Goal: Task Accomplishment & Management: Use online tool/utility

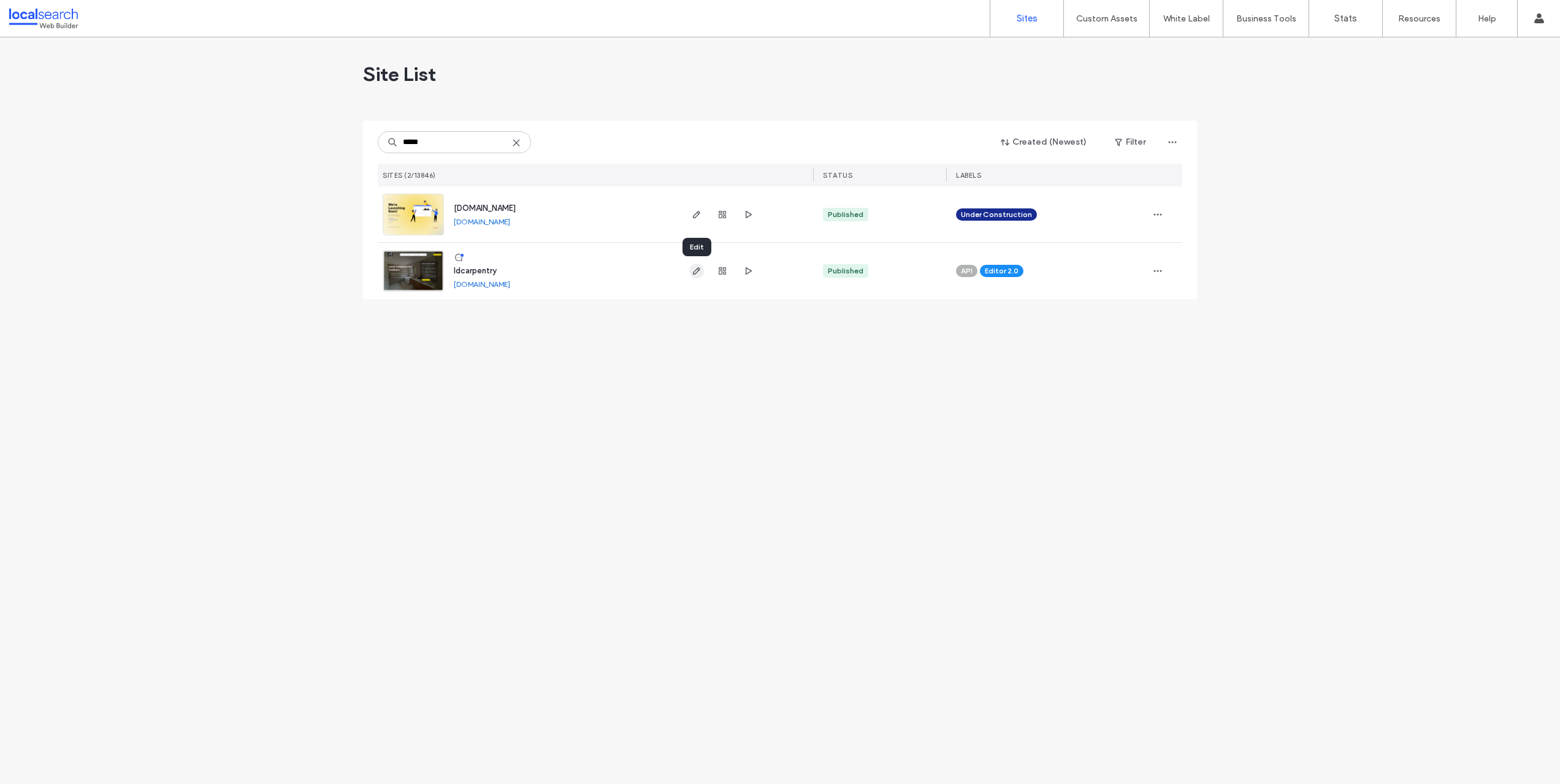
type input "*****"
click at [696, 272] on use "button" at bounding box center [697, 271] width 8 height 8
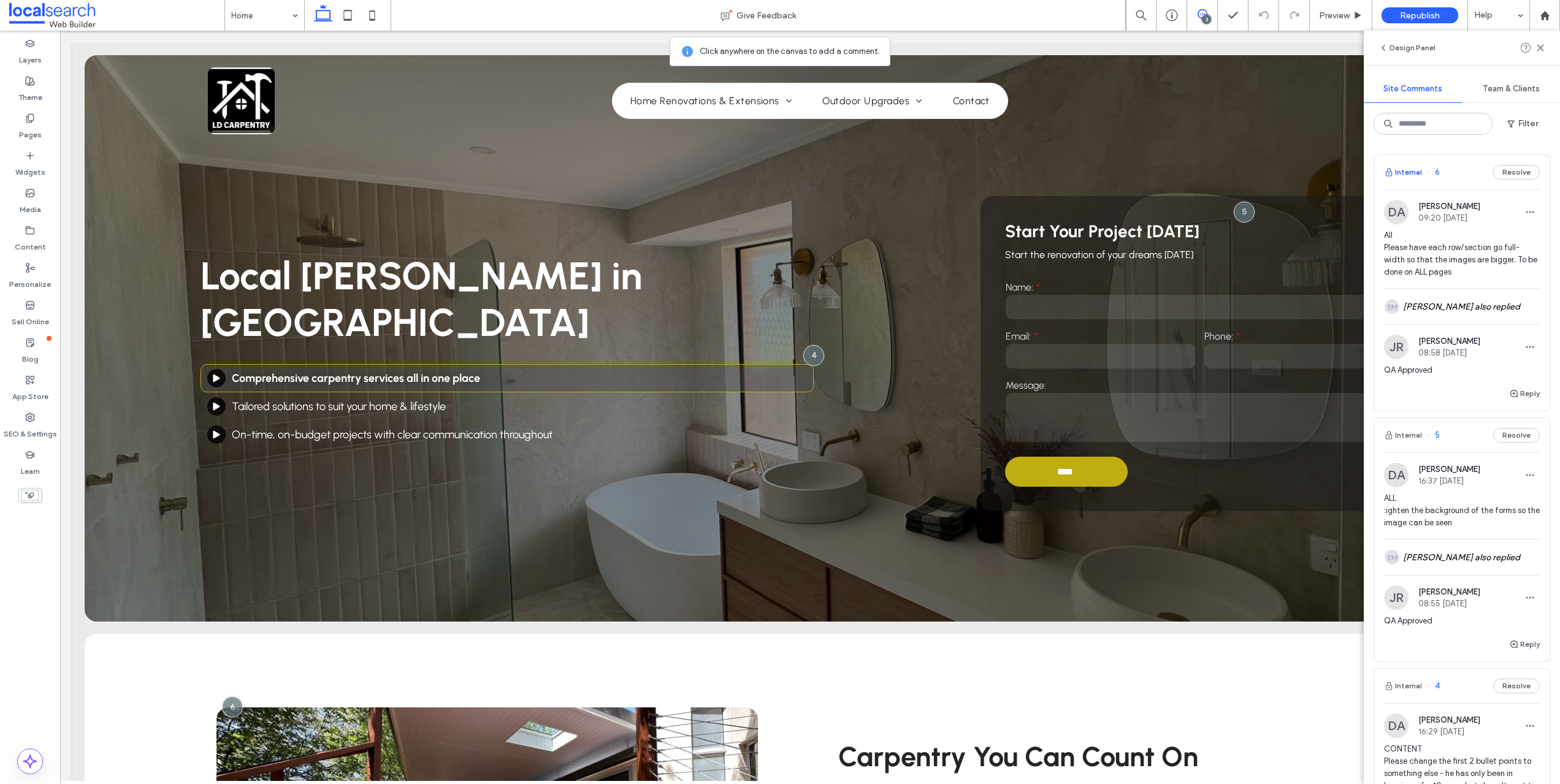
click at [1405, 174] on button "Internal" at bounding box center [1403, 172] width 38 height 15
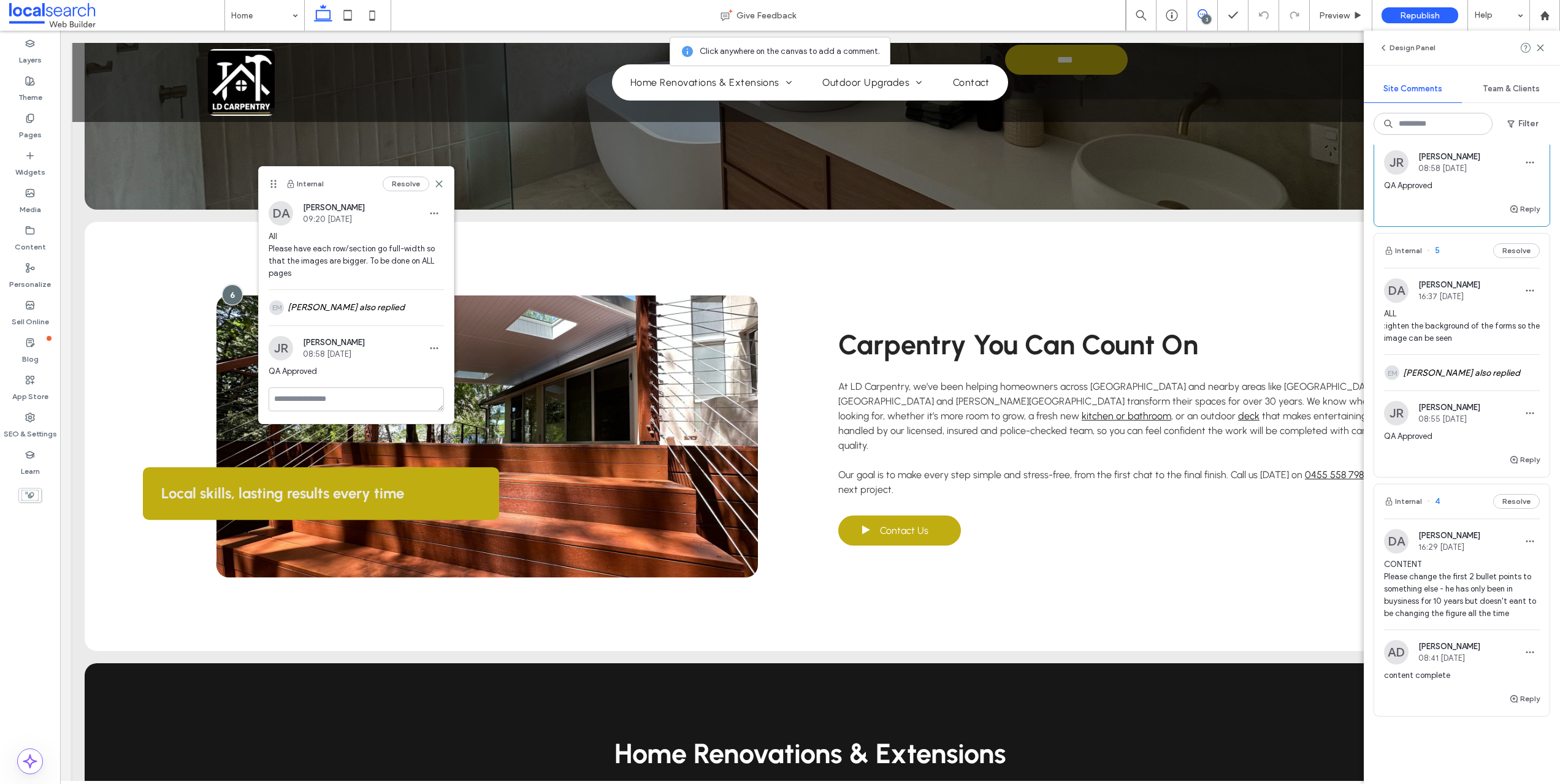
scroll to position [187, 0]
click at [441, 183] on icon at bounding box center [439, 183] width 10 height 10
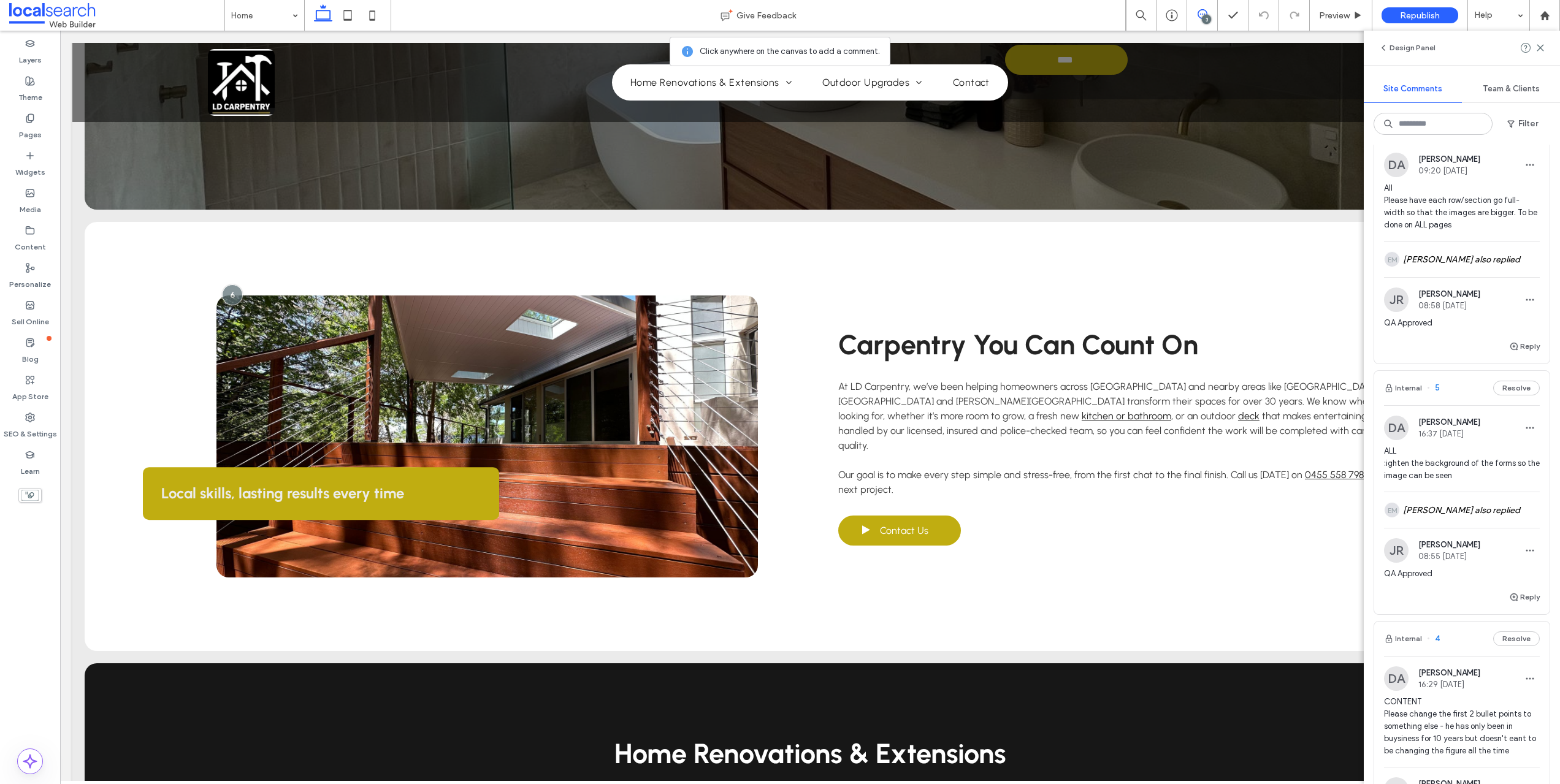
scroll to position [0, 0]
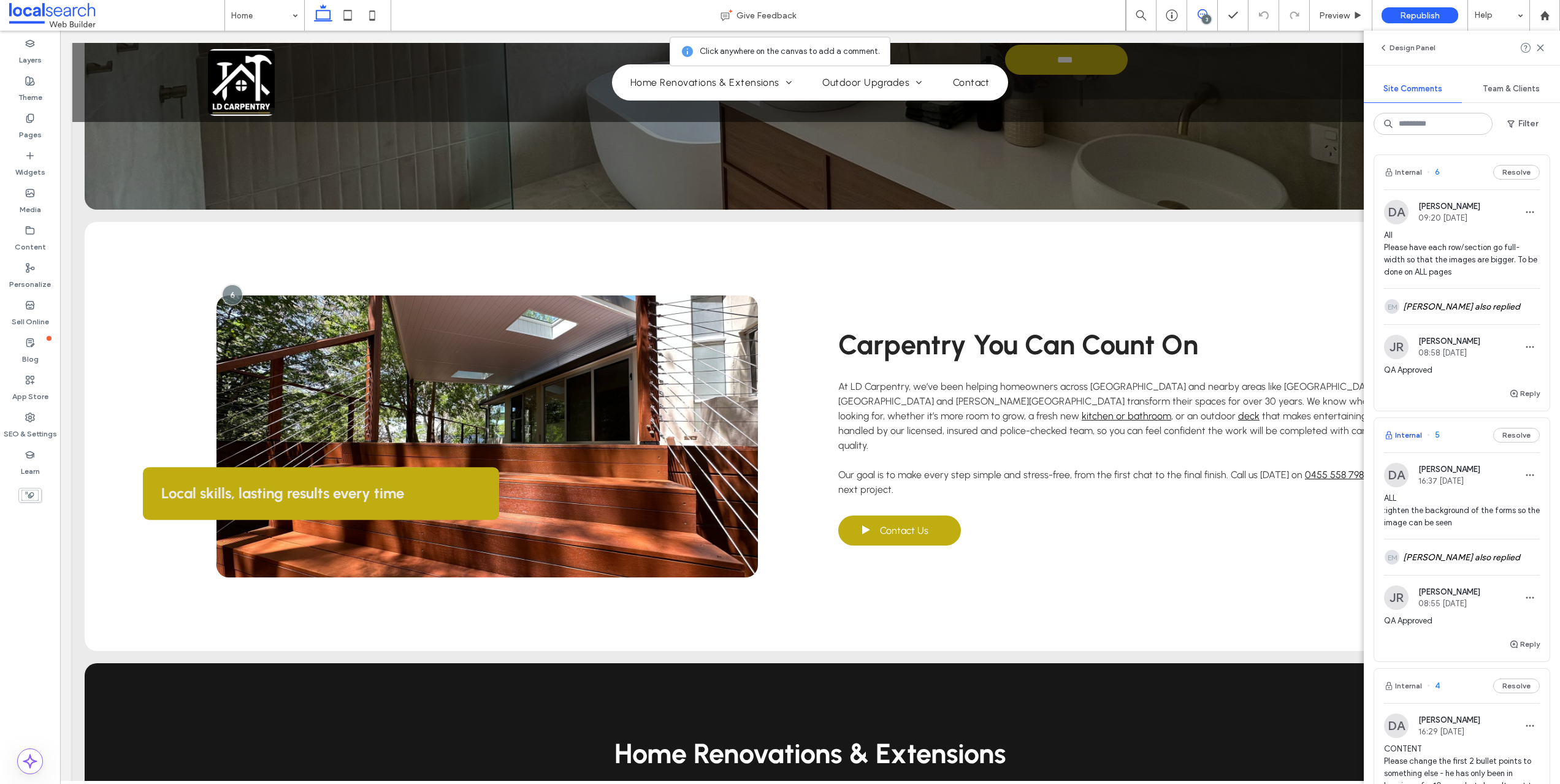
click at [1401, 436] on button "Internal" at bounding box center [1403, 435] width 38 height 15
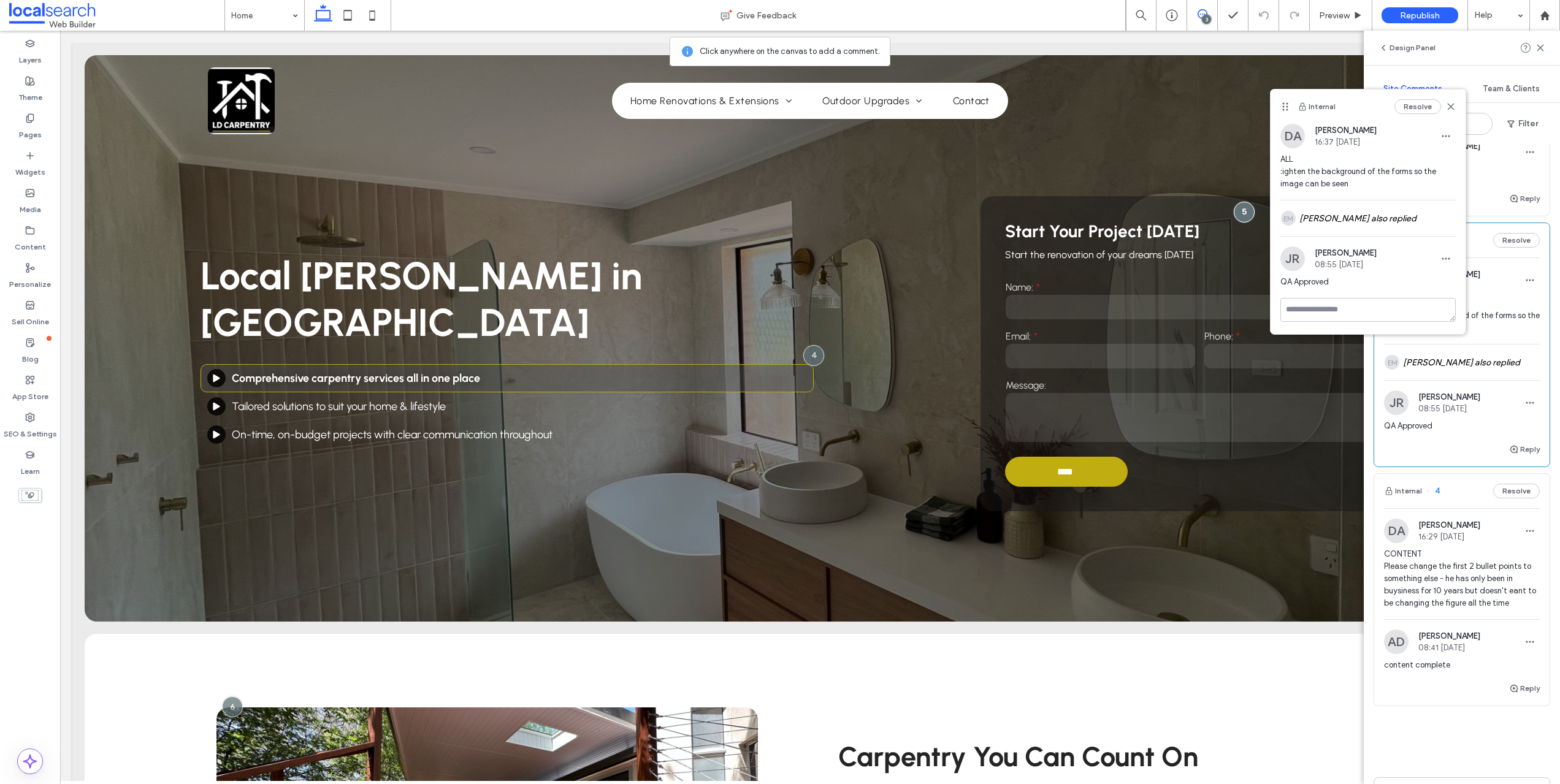
scroll to position [211, 0]
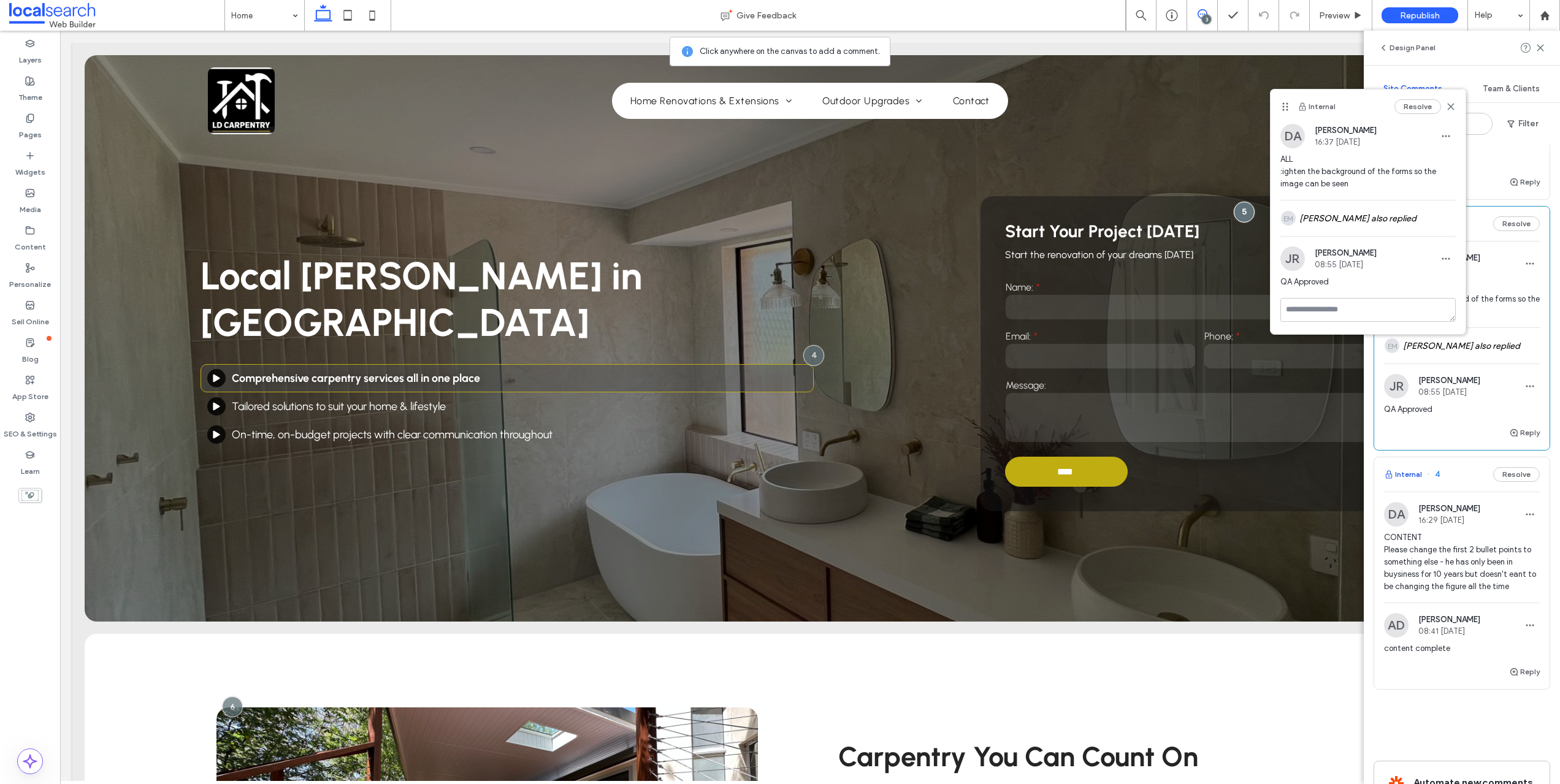
click at [1407, 473] on button "Internal" at bounding box center [1403, 474] width 38 height 15
